Goal: Communication & Community: Share content

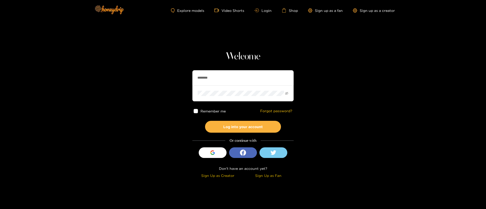
click at [234, 73] on input "********" at bounding box center [242, 77] width 101 height 15
type input "********"
click at [241, 130] on button "Log into your account" at bounding box center [243, 127] width 76 height 12
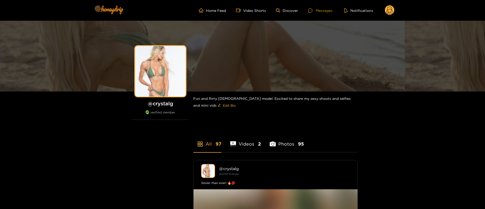
click at [323, 10] on div "Messages" at bounding box center [320, 11] width 24 height 6
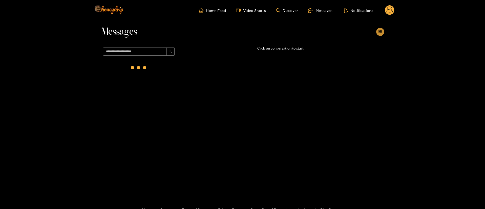
click at [382, 33] on button "button" at bounding box center [380, 32] width 8 height 8
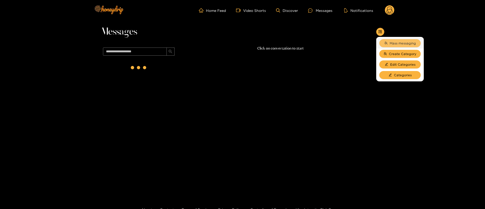
click at [399, 45] on span "Mass messaging" at bounding box center [403, 43] width 26 height 5
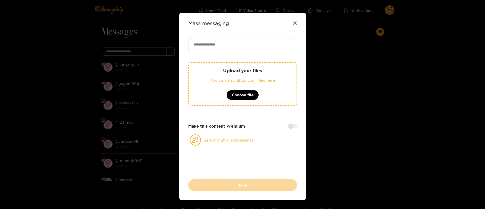
click at [272, 47] on textarea at bounding box center [242, 46] width 109 height 17
paste textarea "**********"
type textarea "**********"
click at [229, 139] on button "Select multiple recipients" at bounding box center [242, 140] width 109 height 12
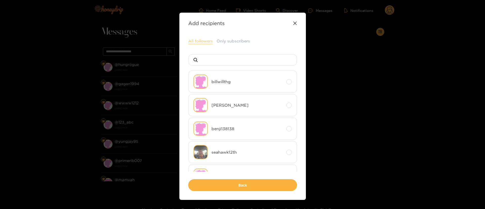
click at [199, 39] on button "All followers" at bounding box center [200, 41] width 25 height 6
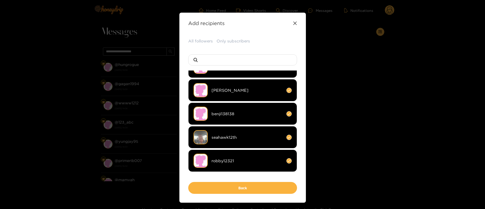
scroll to position [38, 0]
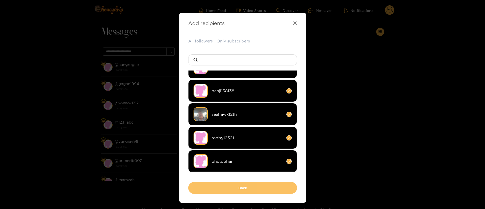
click at [255, 188] on button "Back" at bounding box center [242, 188] width 109 height 12
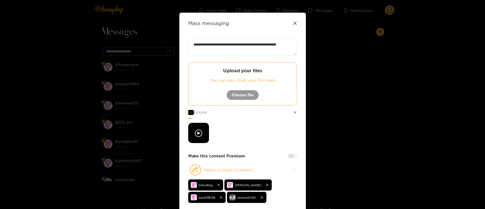
click at [265, 138] on div at bounding box center [242, 133] width 109 height 20
click at [265, 134] on div at bounding box center [242, 133] width 109 height 20
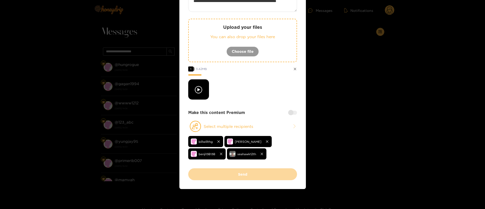
scroll to position [44, 0]
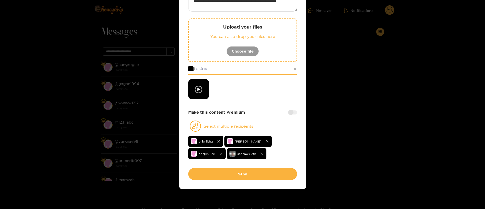
click at [250, 93] on div at bounding box center [242, 89] width 109 height 20
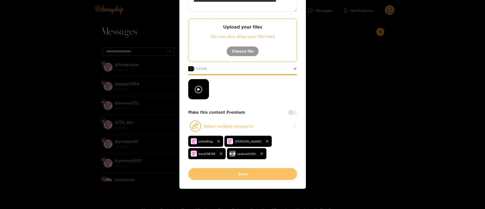
click at [209, 171] on button "Send" at bounding box center [242, 174] width 109 height 12
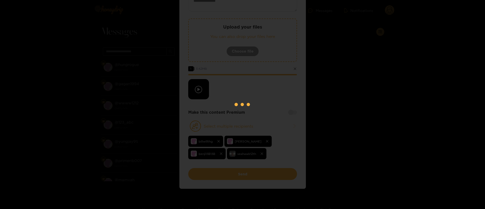
scroll to position [11, 0]
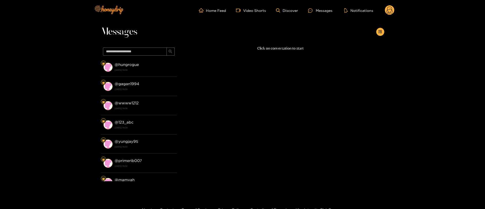
click at [385, 9] on icon at bounding box center [390, 10] width 10 height 10
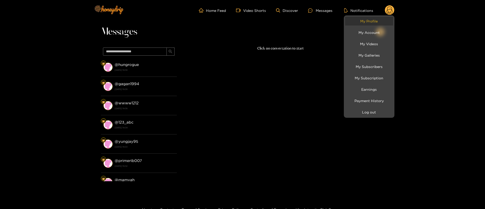
click at [364, 22] on link "My Profile" at bounding box center [369, 21] width 48 height 9
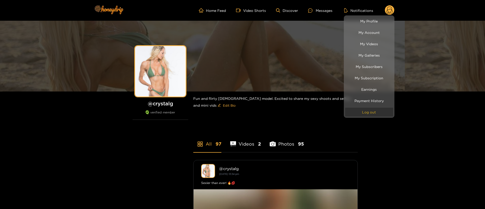
click at [377, 112] on button "Log out" at bounding box center [369, 112] width 48 height 9
